Goal: Task Accomplishment & Management: Manage account settings

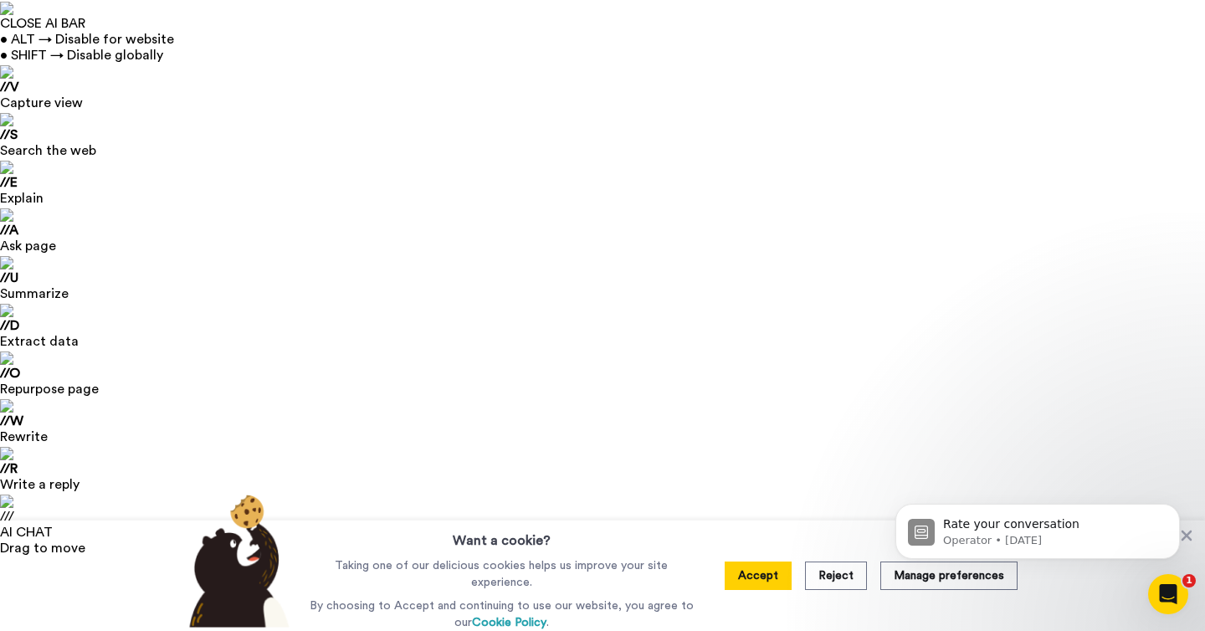
click at [1184, 563] on button at bounding box center [1160, 581] width 64 height 37
